Goal: Task Accomplishment & Management: Complete application form

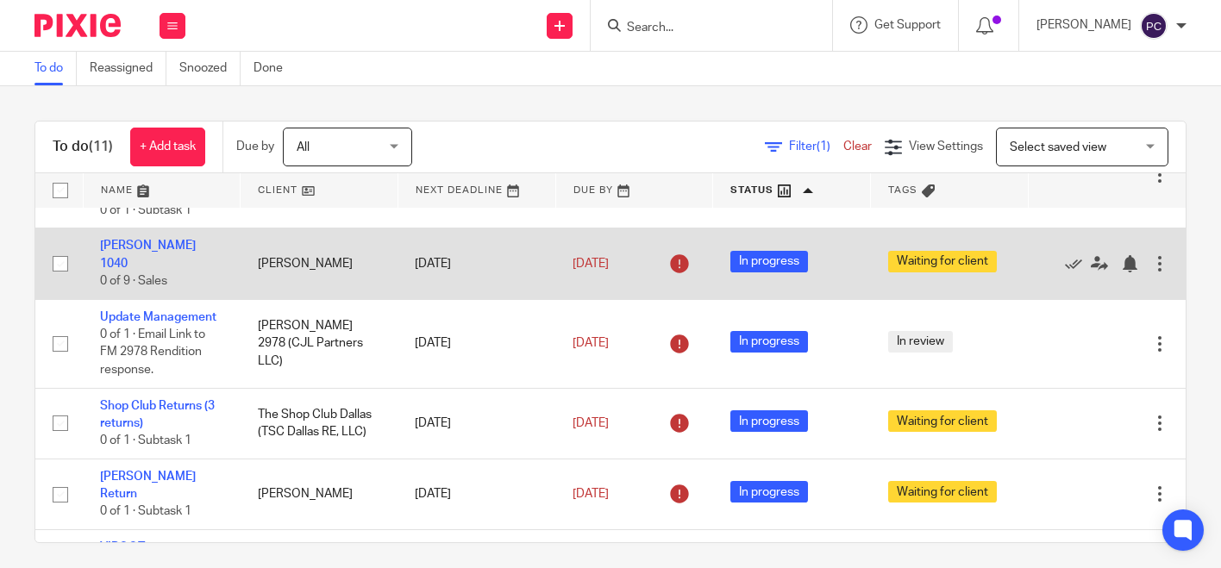
scroll to position [86, 0]
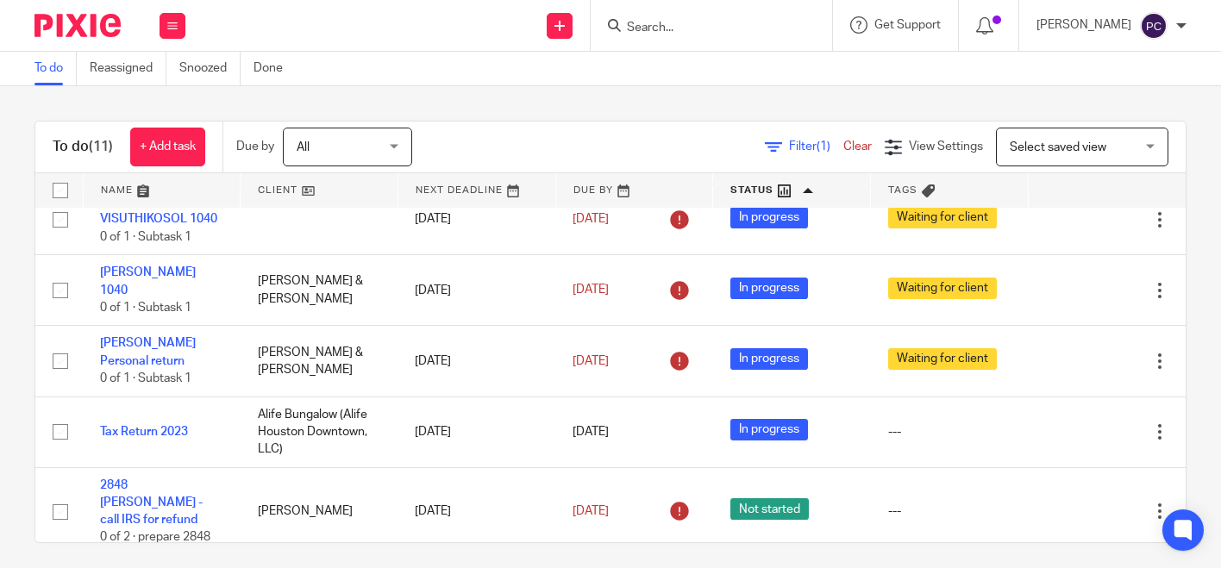
scroll to position [509, 0]
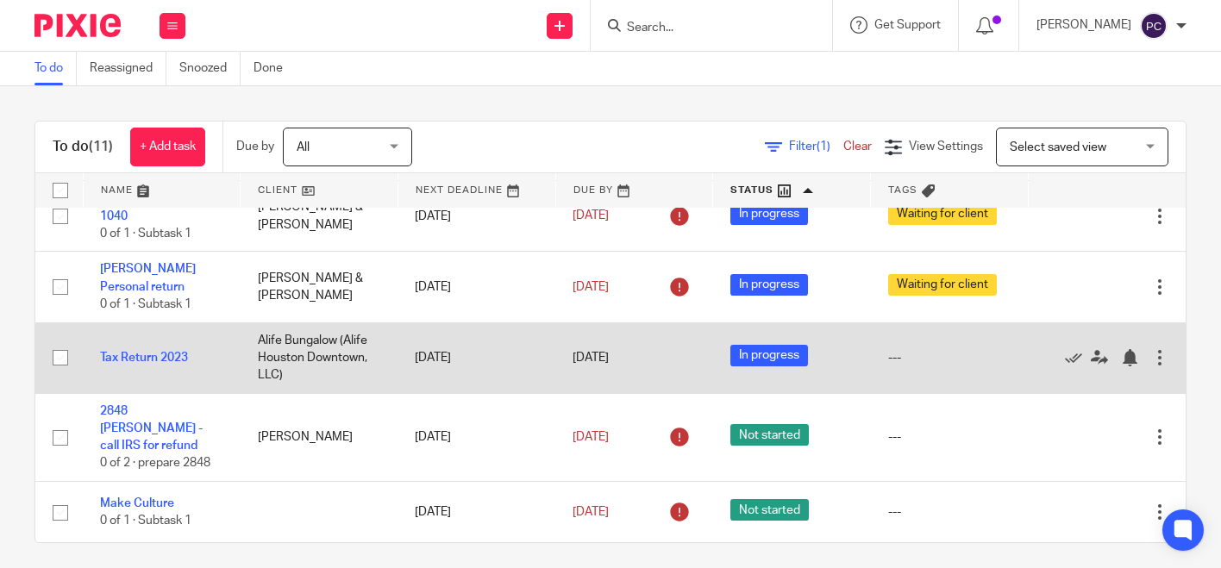
click at [56, 372] on input "checkbox" at bounding box center [60, 357] width 33 height 33
checkbox input "true"
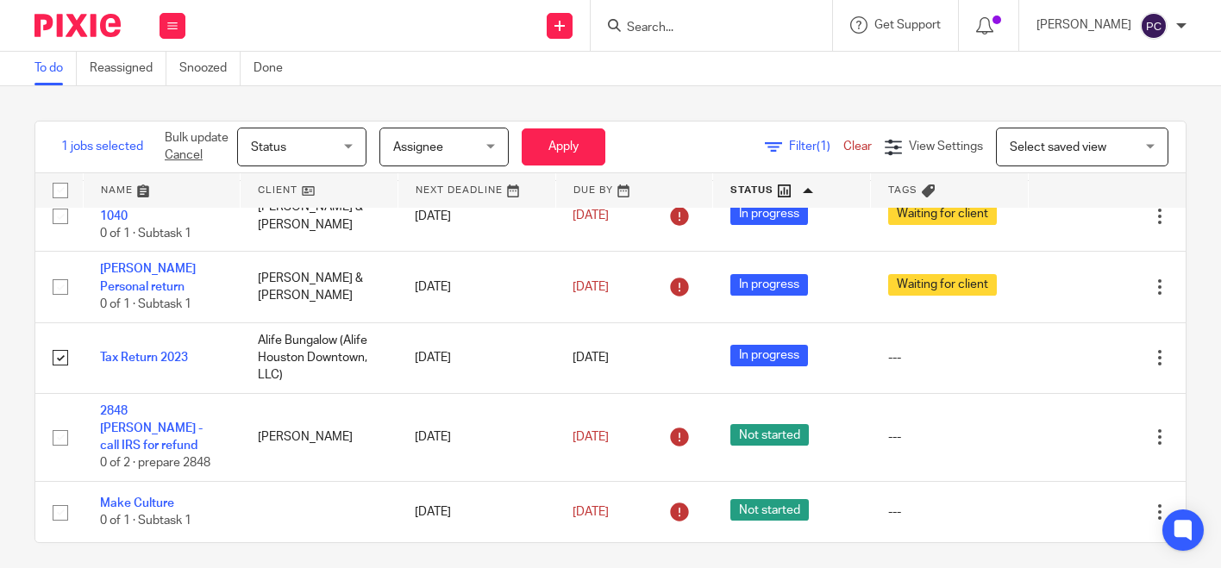
click at [340, 140] on span "Status" at bounding box center [296, 146] width 91 height 36
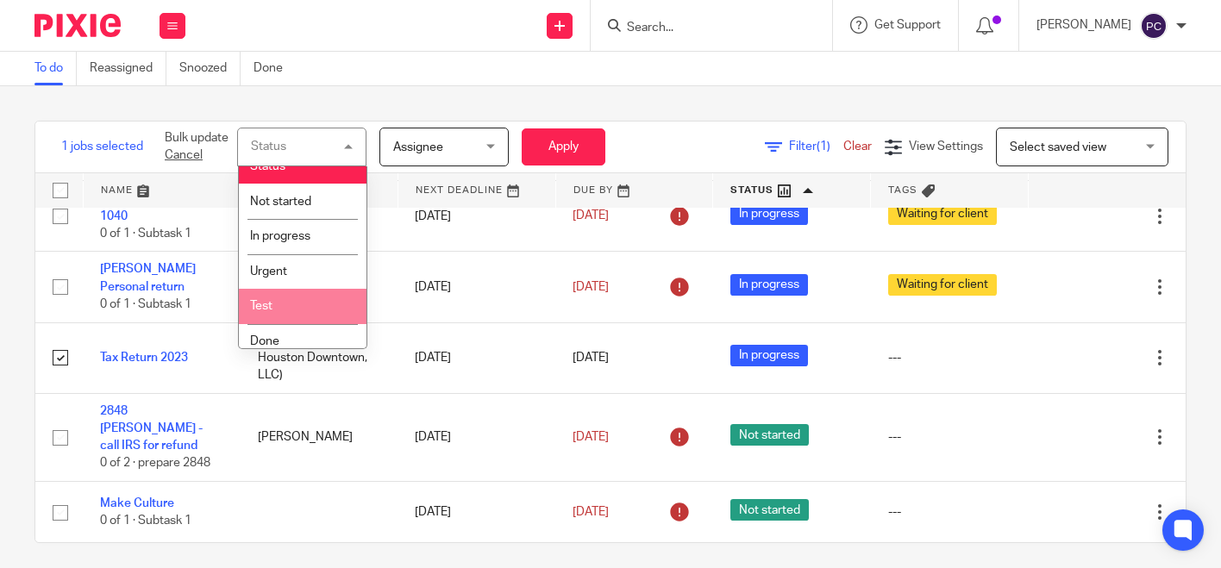
scroll to position [29, 0]
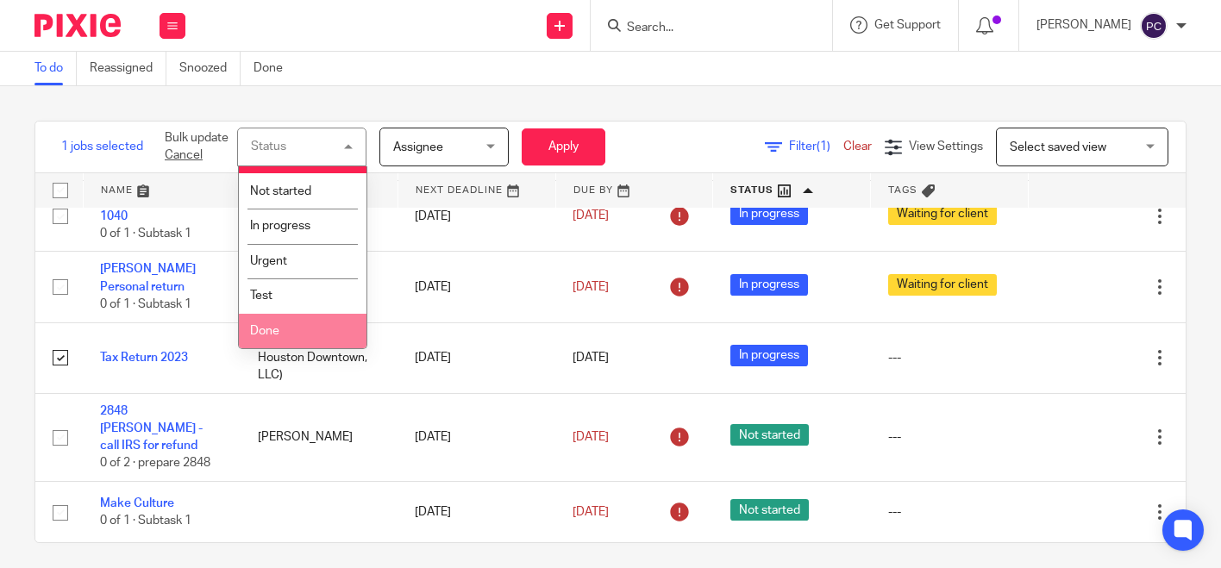
click at [286, 325] on li "Done" at bounding box center [303, 331] width 128 height 35
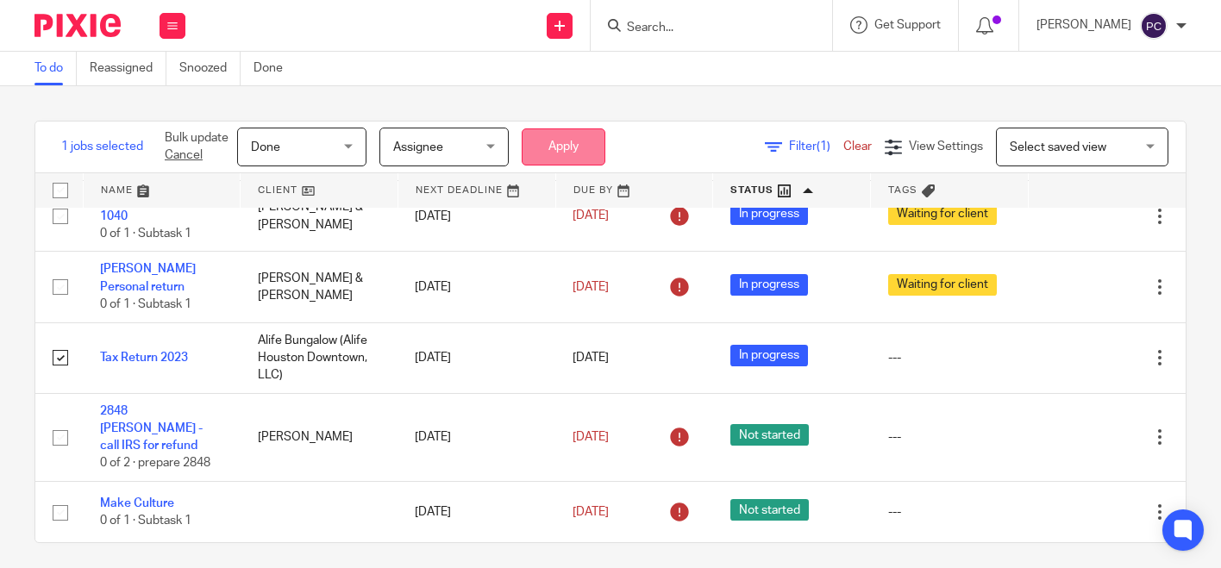
click at [533, 151] on button "Apply" at bounding box center [564, 146] width 84 height 37
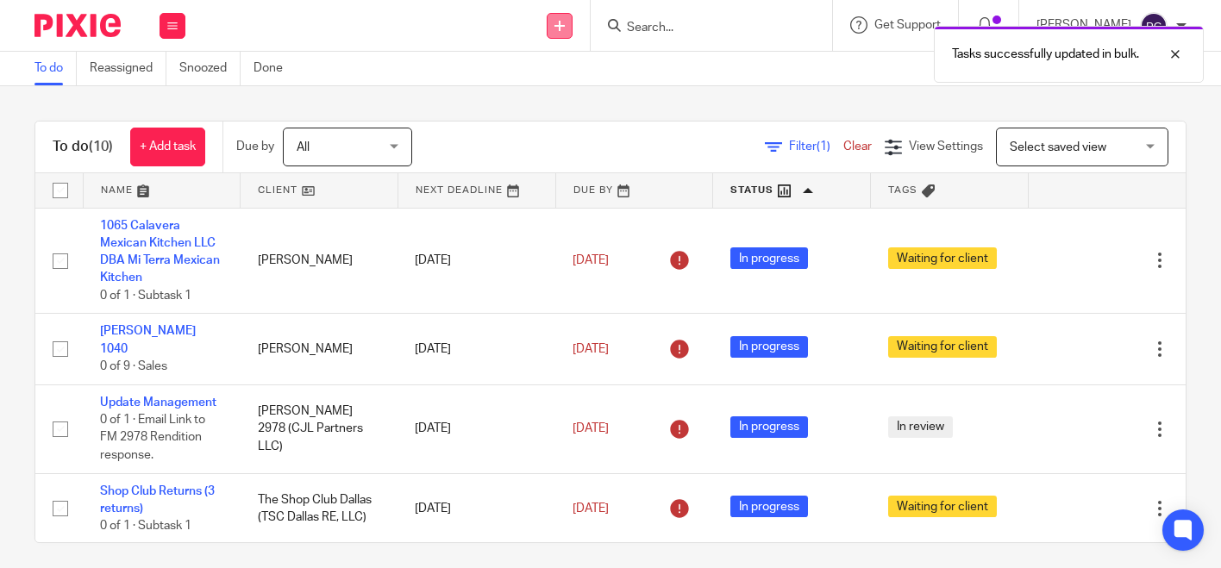
click at [565, 25] on icon at bounding box center [559, 26] width 10 height 10
click at [549, 109] on link "Create task" at bounding box center [576, 105] width 121 height 25
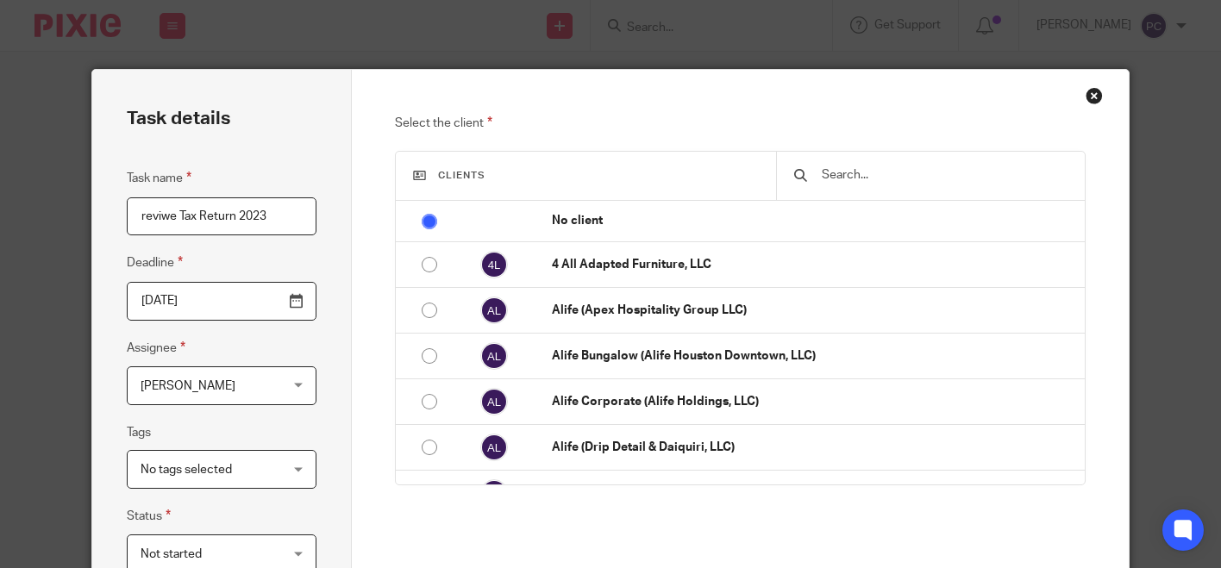
type input "reviwe Tax Return 2023"
click at [214, 394] on span "[PERSON_NAME]" at bounding box center [211, 385] width 140 height 36
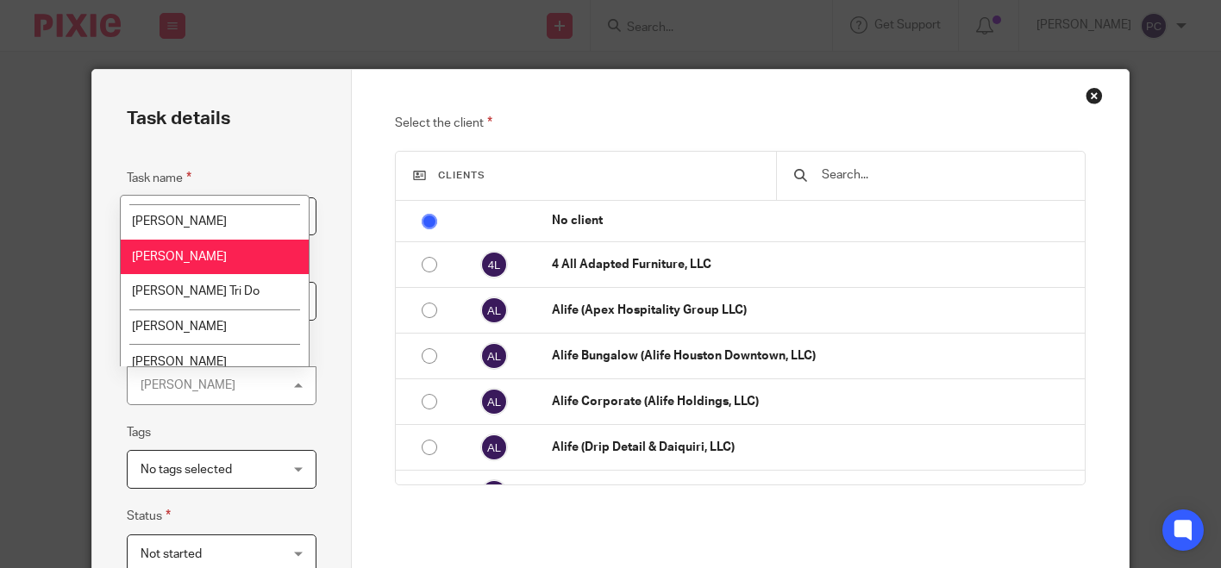
scroll to position [1548, 0]
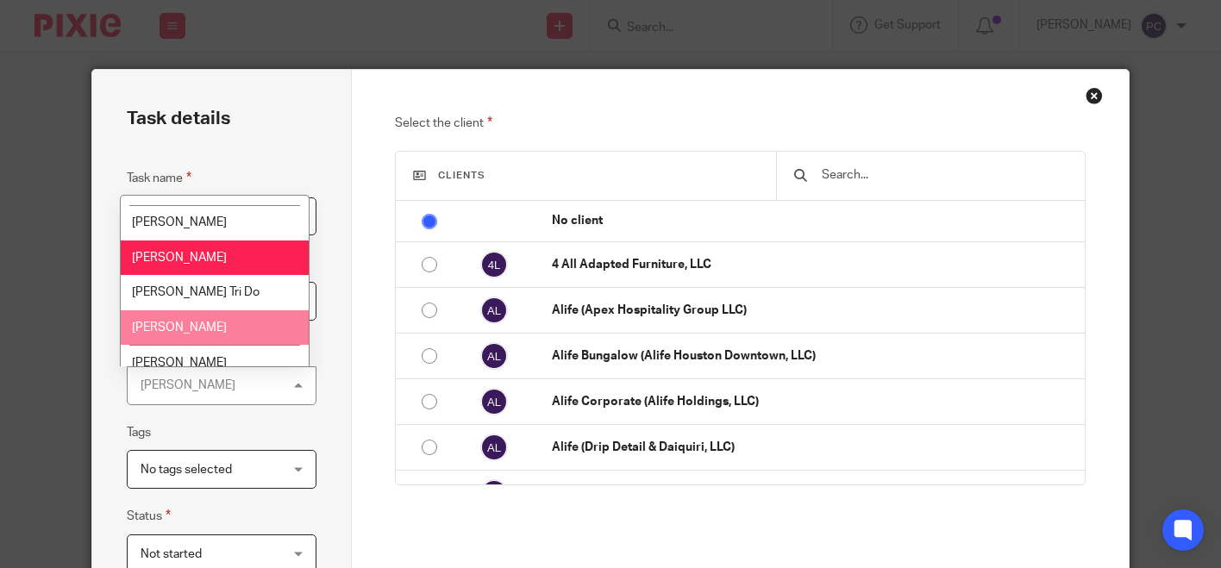
click at [185, 322] on span "[PERSON_NAME]" at bounding box center [179, 328] width 95 height 12
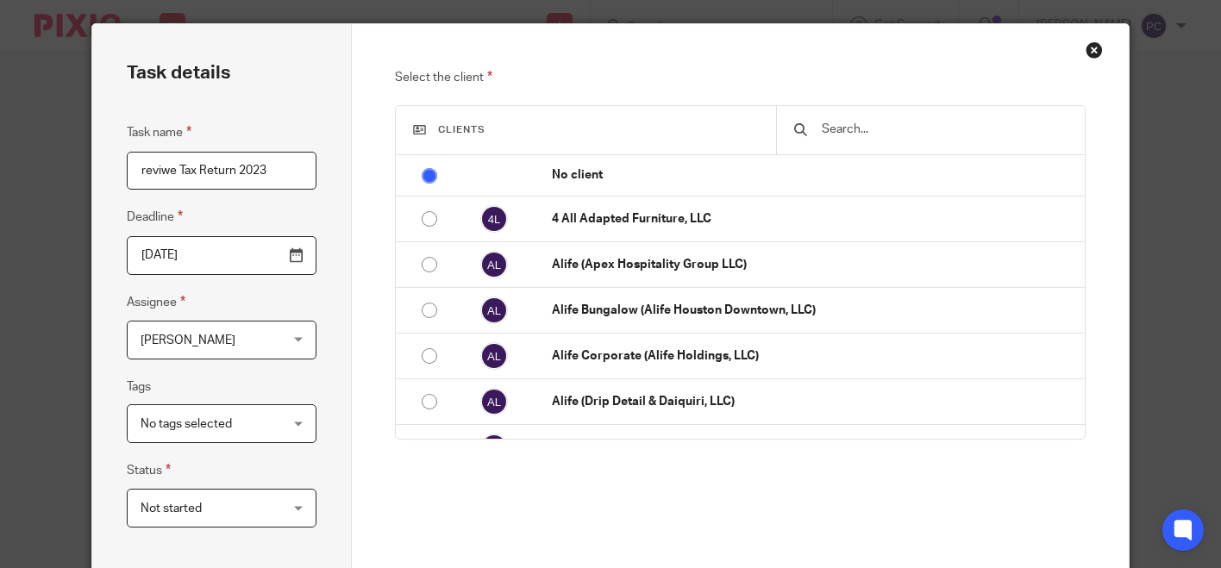
scroll to position [86, 0]
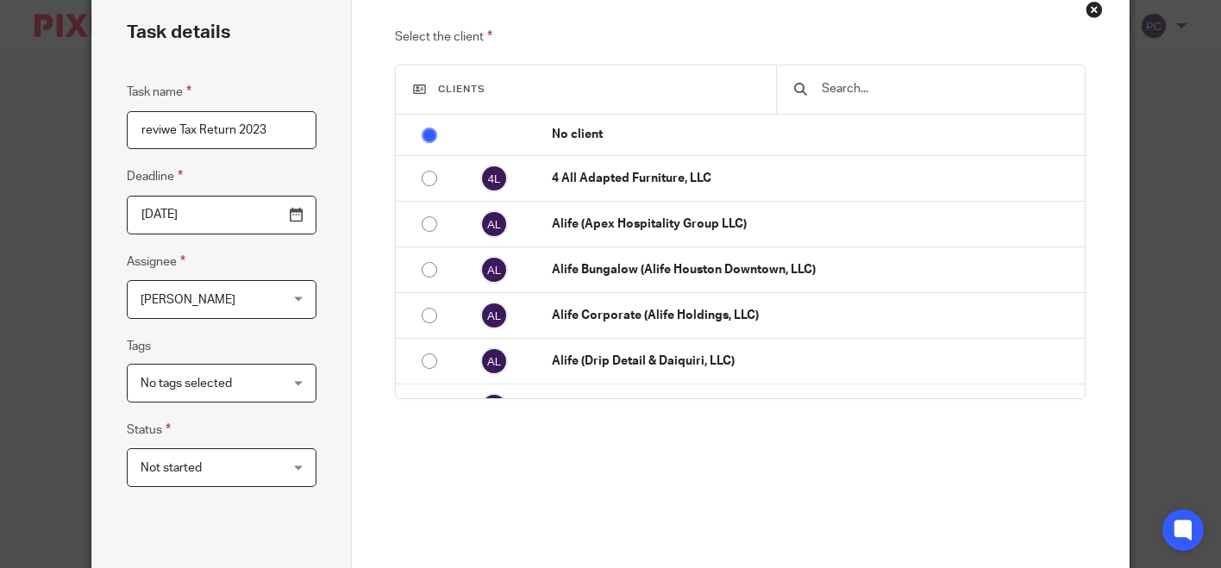
click at [248, 396] on span "No tags selected" at bounding box center [211, 383] width 140 height 36
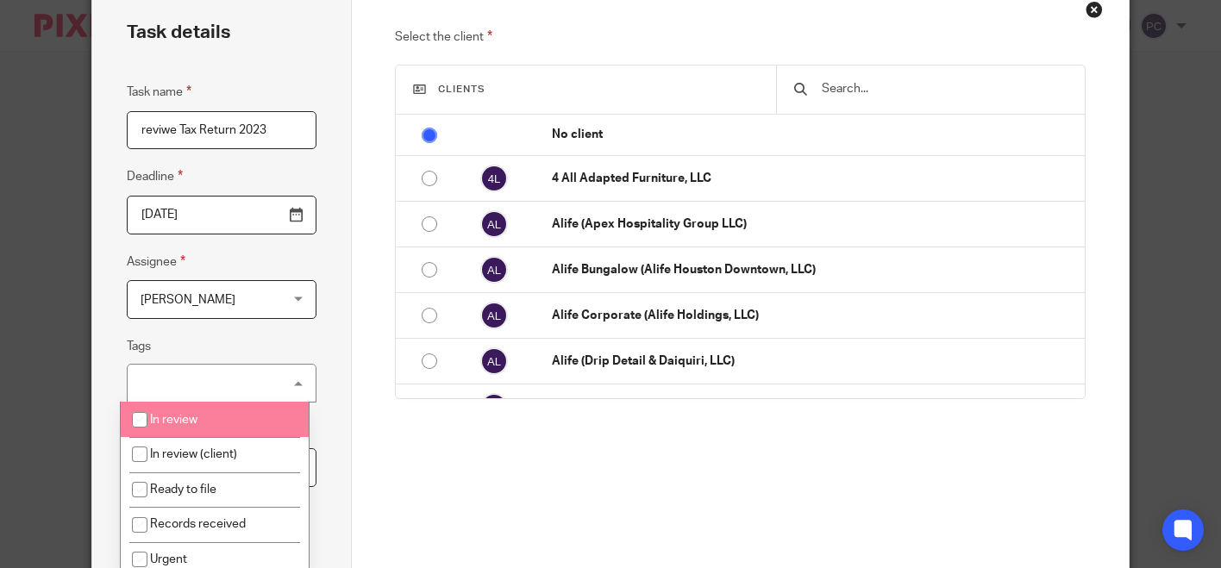
click at [219, 427] on li "In review" at bounding box center [215, 419] width 188 height 35
checkbox input "true"
click at [252, 348] on fieldset "Tags In review In review In review (client) Ready to file Records received Urge…" at bounding box center [221, 369] width 189 height 66
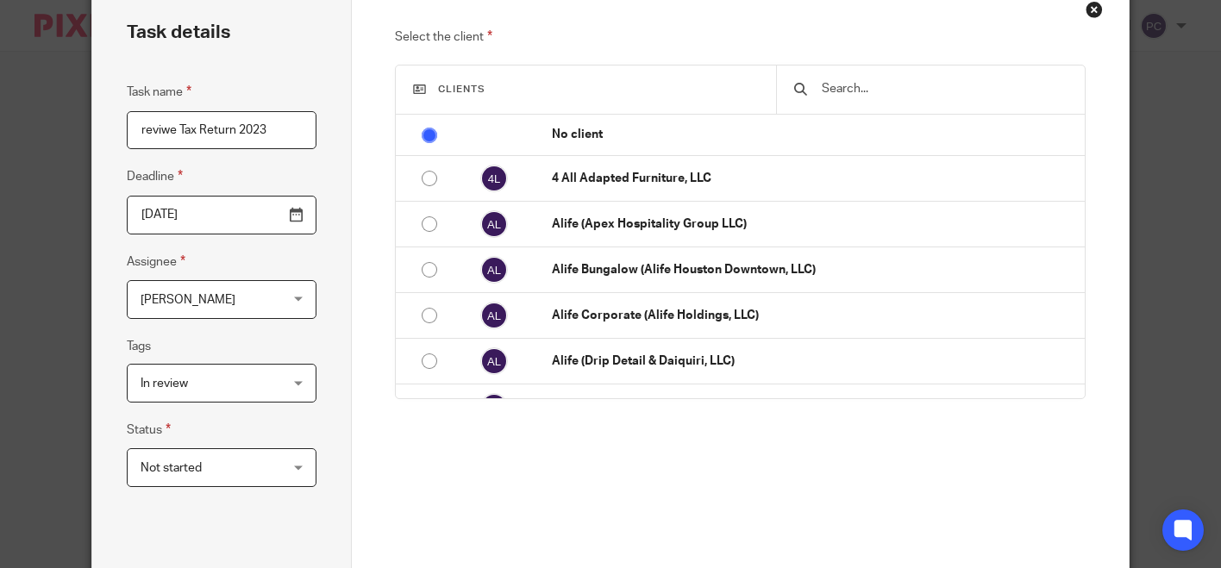
click at [810, 78] on div at bounding box center [930, 90] width 309 height 48
click at [857, 93] on input "text" at bounding box center [943, 88] width 247 height 19
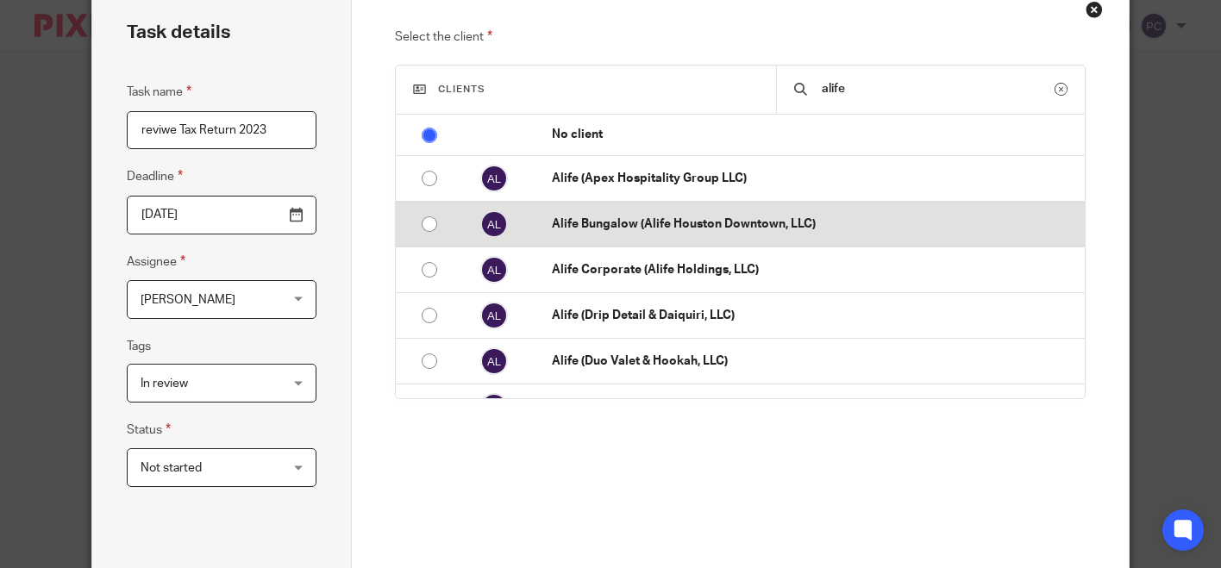
type input "alife"
click at [422, 225] on input "radio" at bounding box center [429, 224] width 33 height 33
radio input "false"
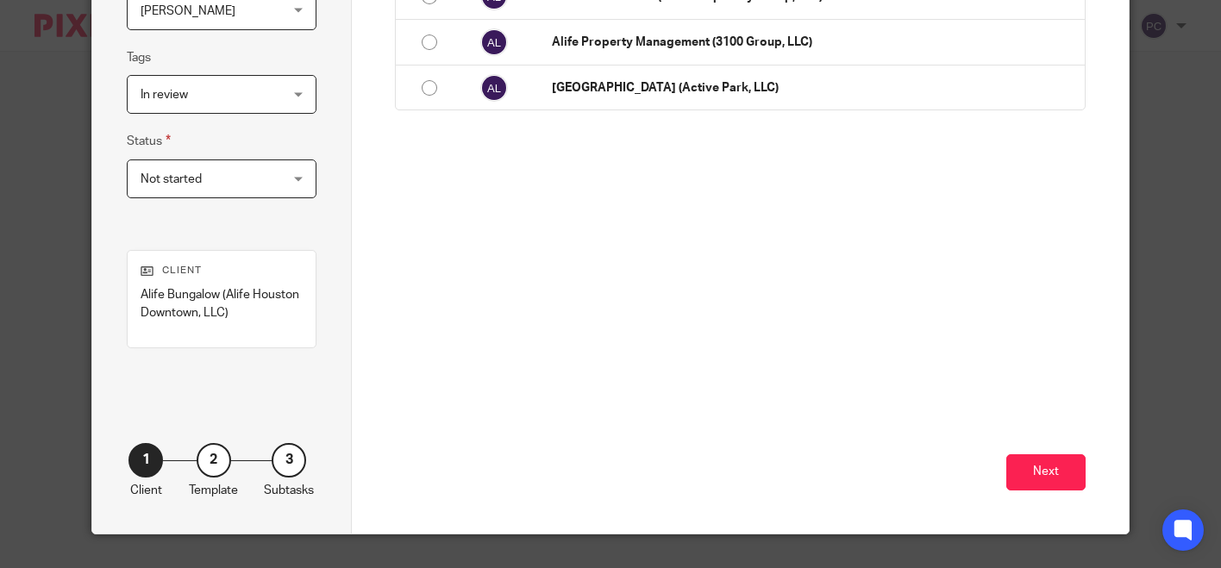
scroll to position [409, 0]
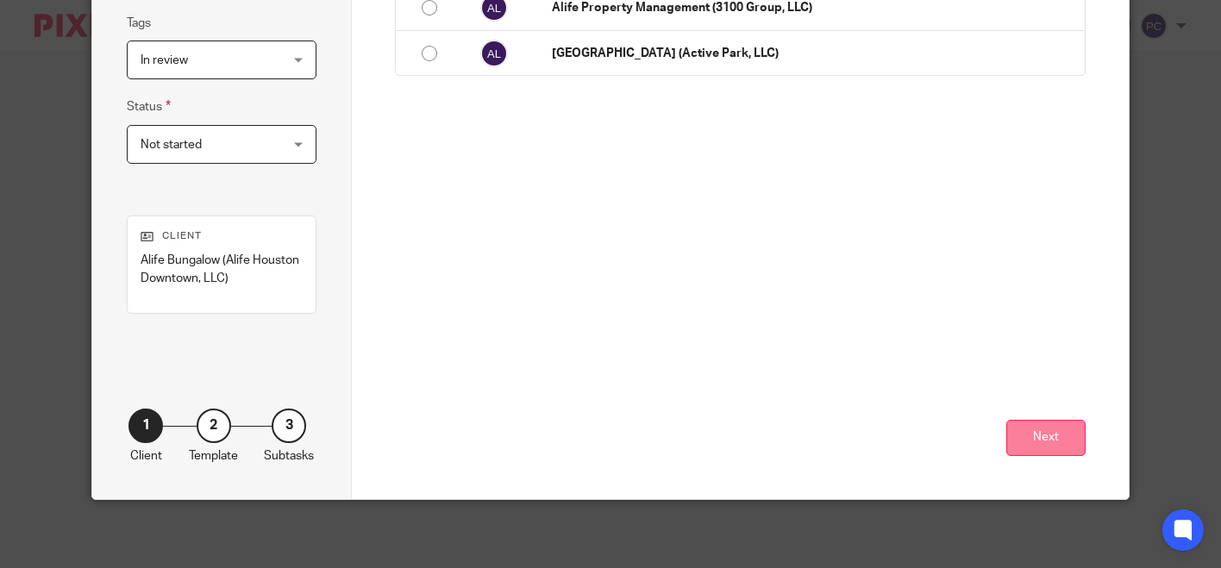
click at [1031, 440] on button "Next" at bounding box center [1045, 438] width 79 height 37
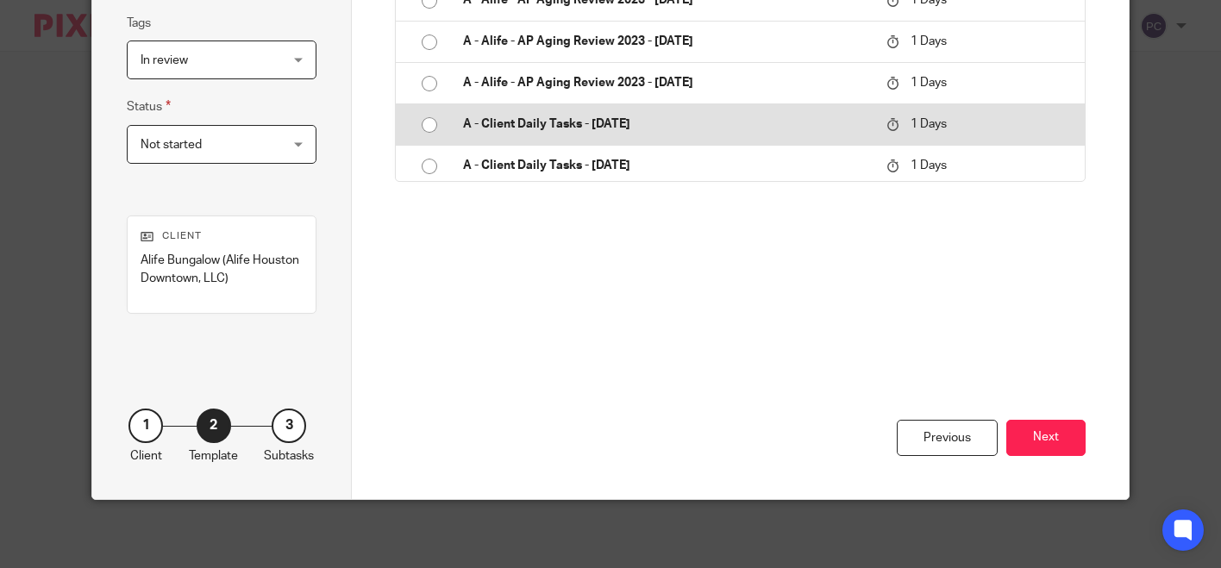
scroll to position [323, 0]
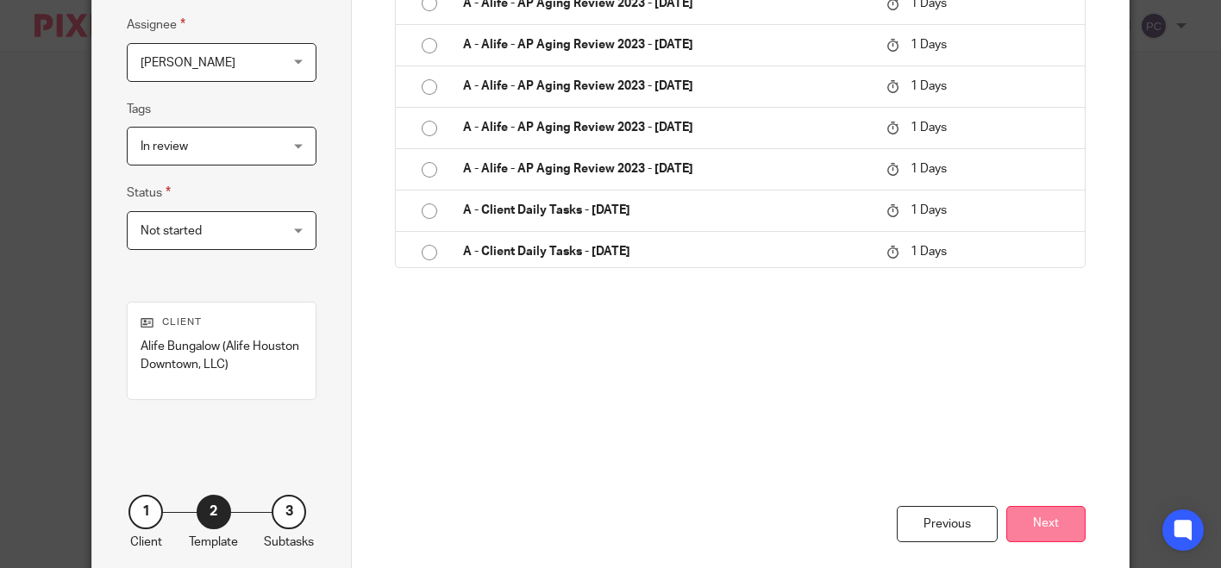
click at [1029, 523] on button "Next" at bounding box center [1045, 524] width 79 height 37
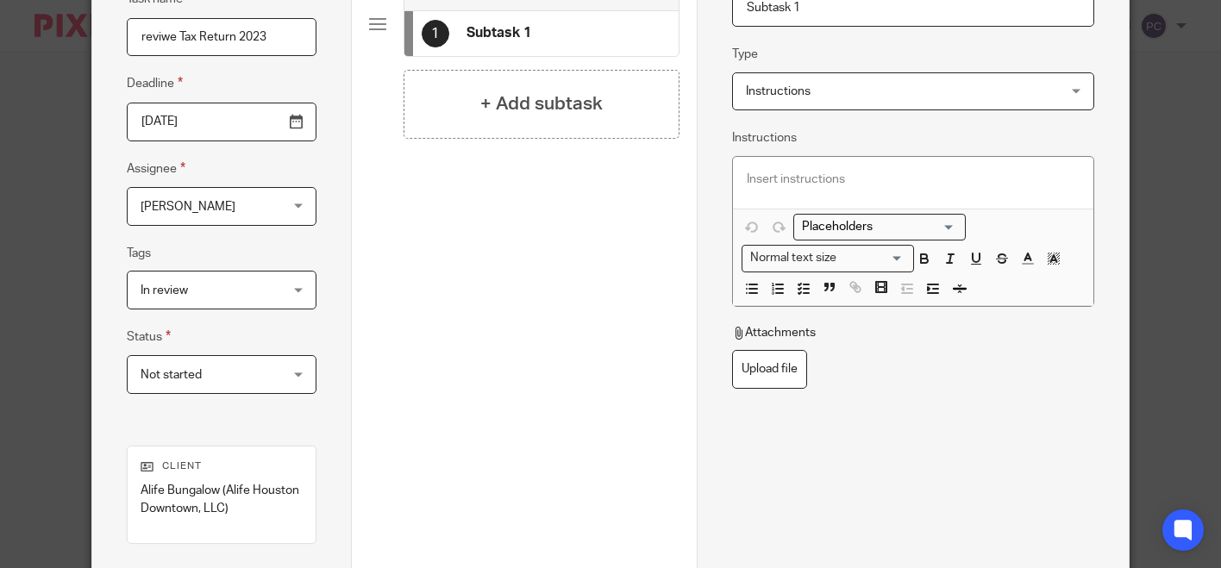
scroll to position [151, 0]
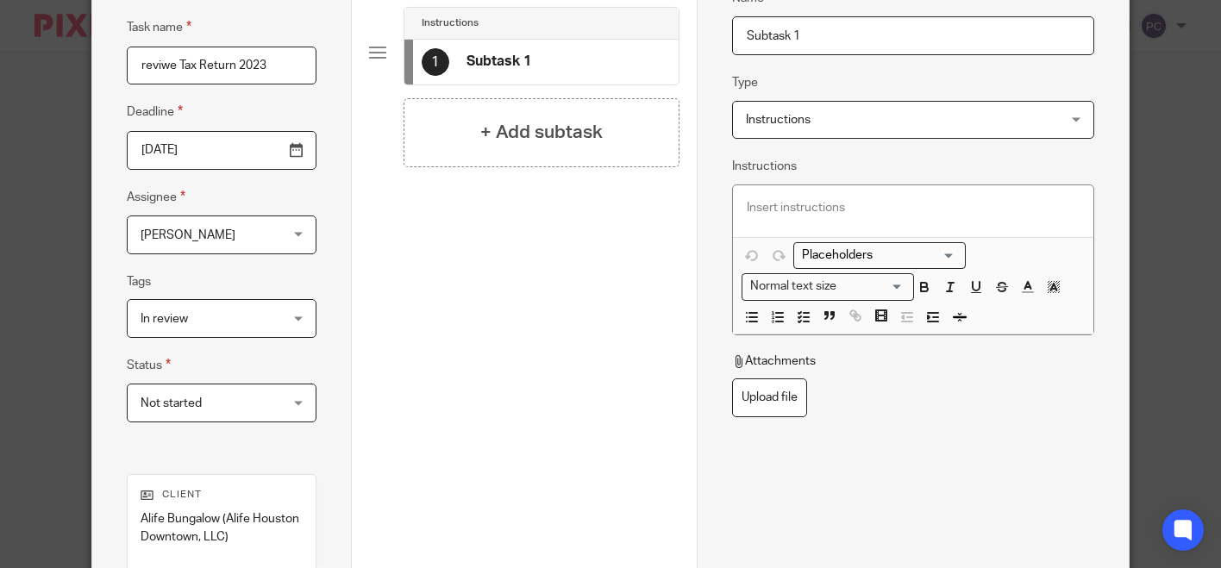
click at [766, 34] on input "Subtask 1" at bounding box center [913, 35] width 362 height 39
drag, startPoint x: 902, startPoint y: 41, endPoint x: 657, endPoint y: 27, distance: 245.2
click at [657, 27] on div "Task details Task name reviwe Tax Return 2023 Deadline 2025-08-12 Assignee Rahi…" at bounding box center [610, 338] width 1036 height 839
type input "Review 2023"
click at [759, 216] on div at bounding box center [913, 211] width 360 height 52
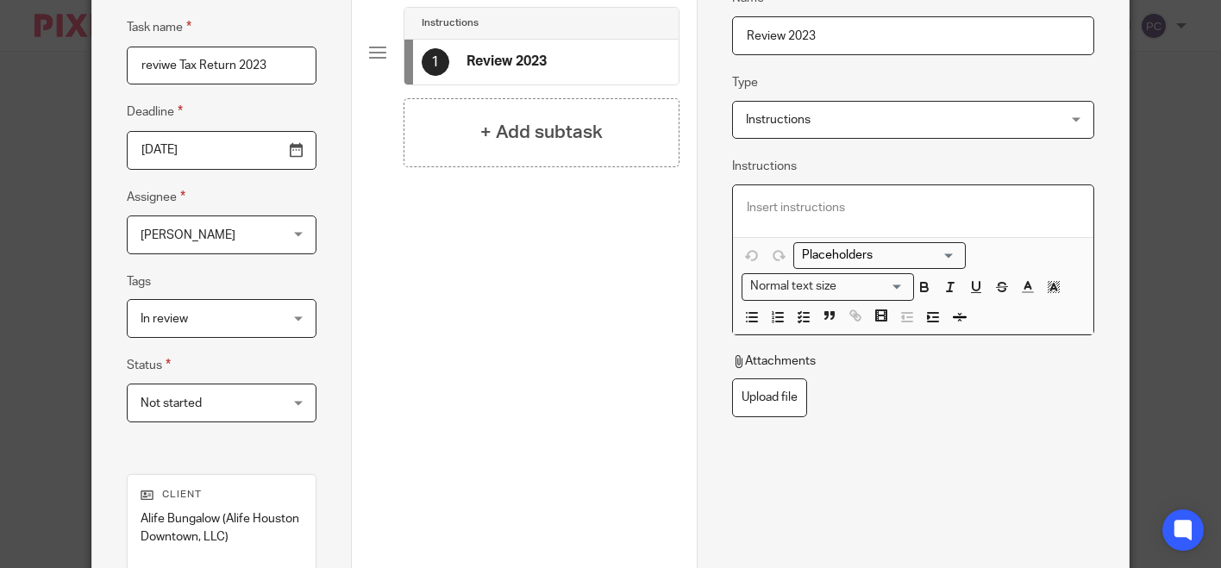
click at [760, 211] on p at bounding box center [913, 207] width 333 height 17
click at [744, 417] on label "Upload file" at bounding box center [769, 397] width 75 height 39
click at [732, 378] on input "Upload file" at bounding box center [731, 378] width 1 height 1
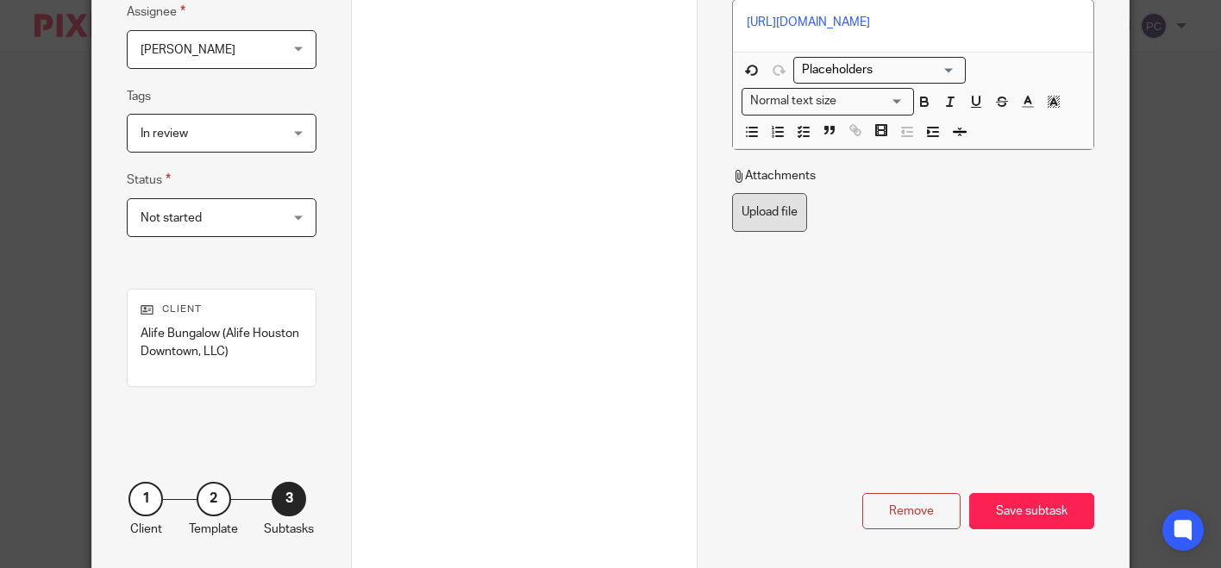
scroll to position [409, 0]
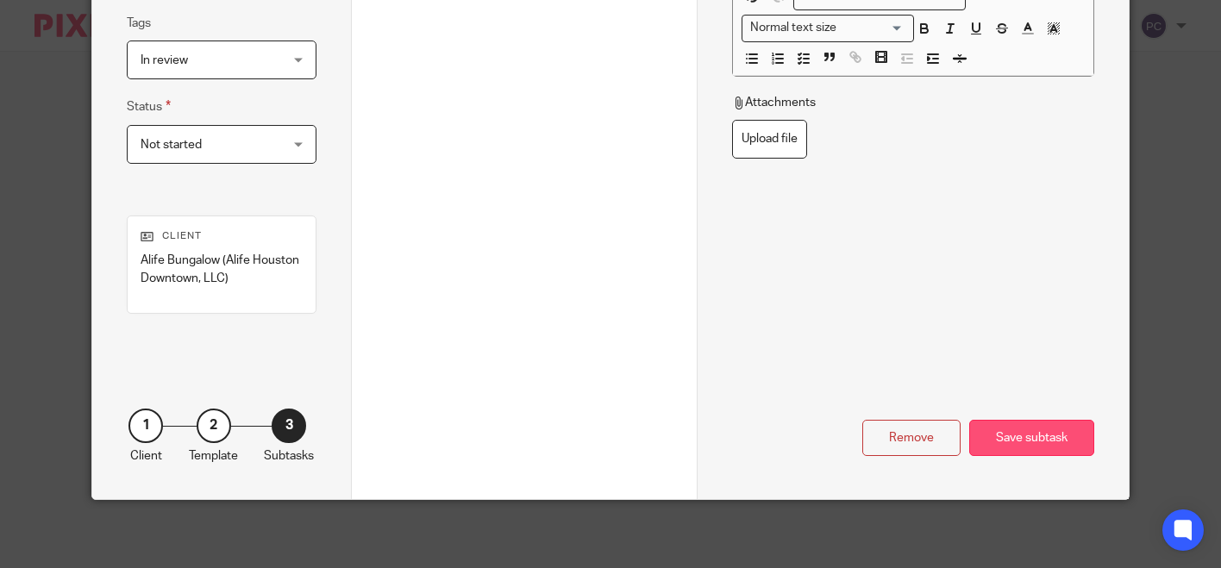
click at [1031, 423] on div "Save subtask" at bounding box center [1031, 438] width 125 height 37
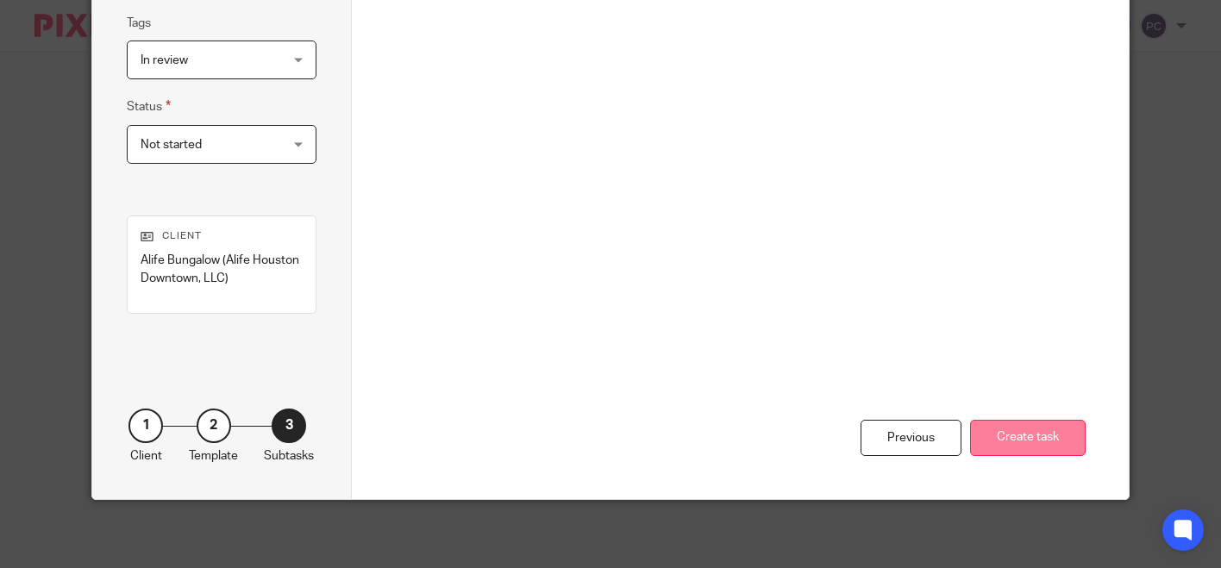
click at [1003, 436] on button "Create task" at bounding box center [1028, 438] width 116 height 37
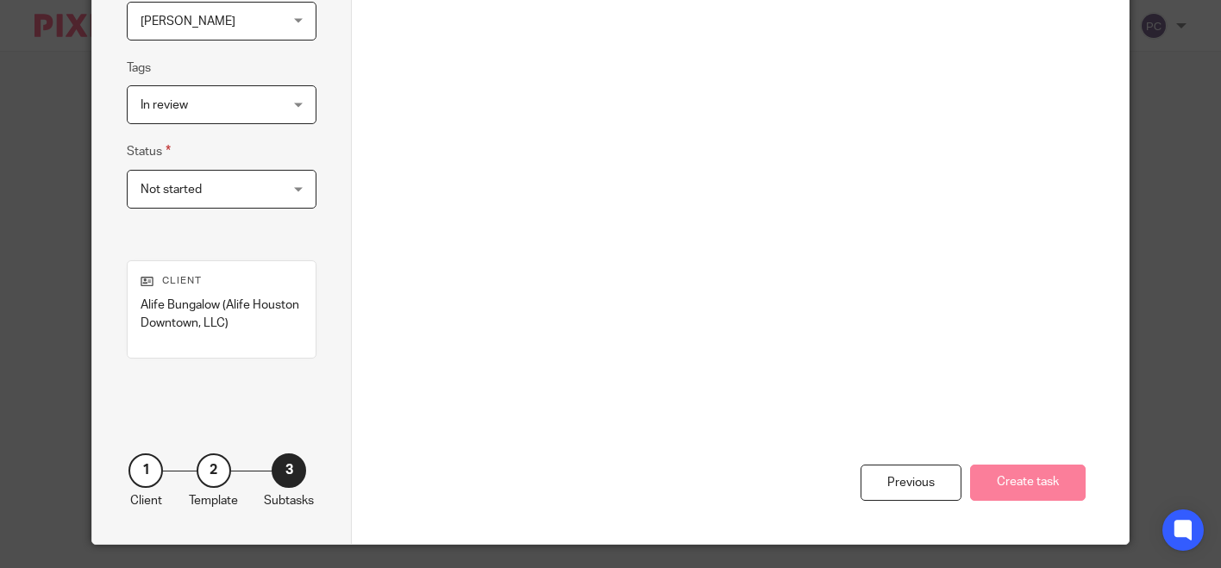
scroll to position [323, 0]
